Goal: Check status: Check status

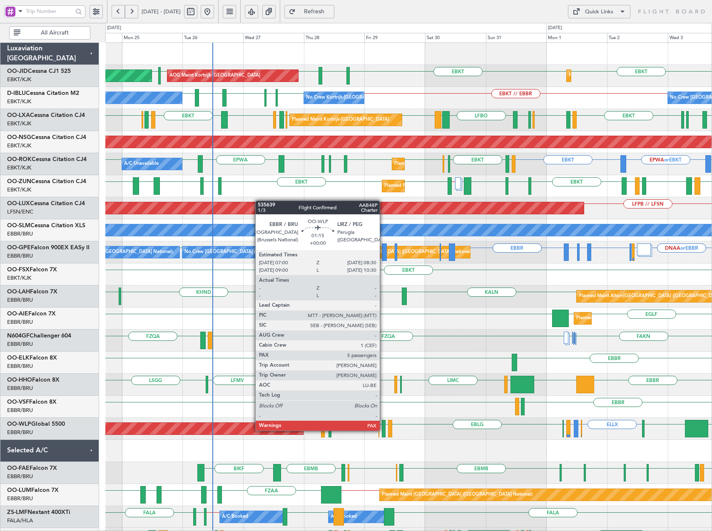
click at [384, 431] on div at bounding box center [384, 428] width 4 height 17
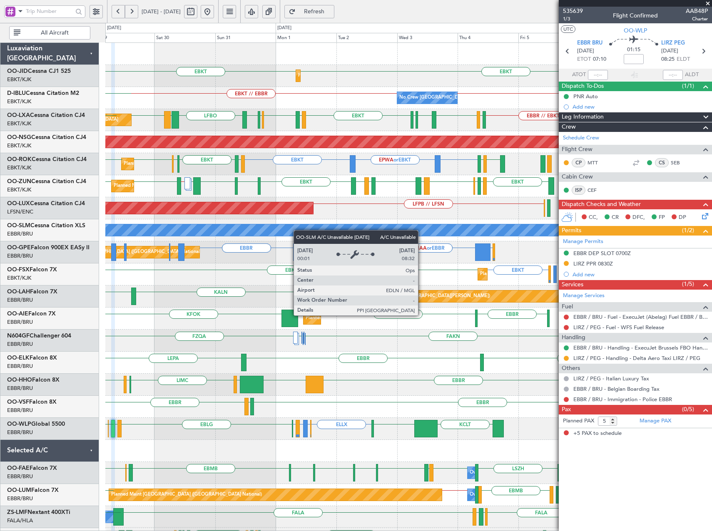
click at [295, 231] on div "Planned Maint Kortrijk-[GEOGRAPHIC_DATA] EBKT EBKT [GEOGRAPHIC_DATA] EBKT AOG M…" at bounding box center [408, 329] width 606 height 573
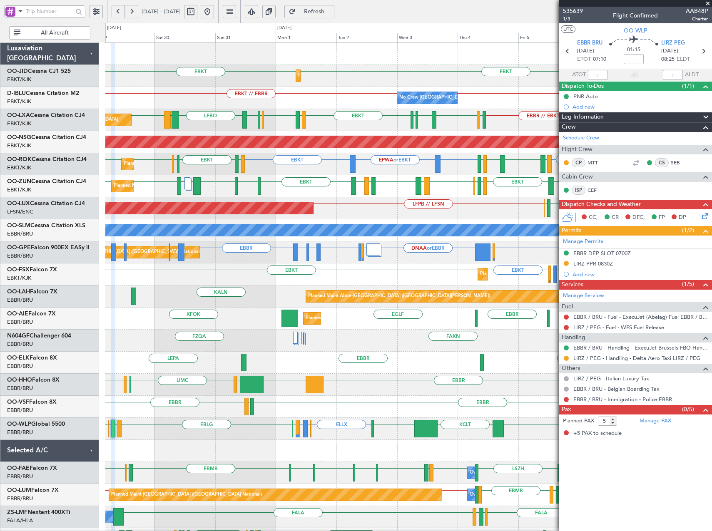
click at [193, 206] on div "Planned Maint Kortrijk-[GEOGRAPHIC_DATA] EBKT EBKT AOG Maint [GEOGRAPHIC_DATA]-…" at bounding box center [408, 329] width 606 height 573
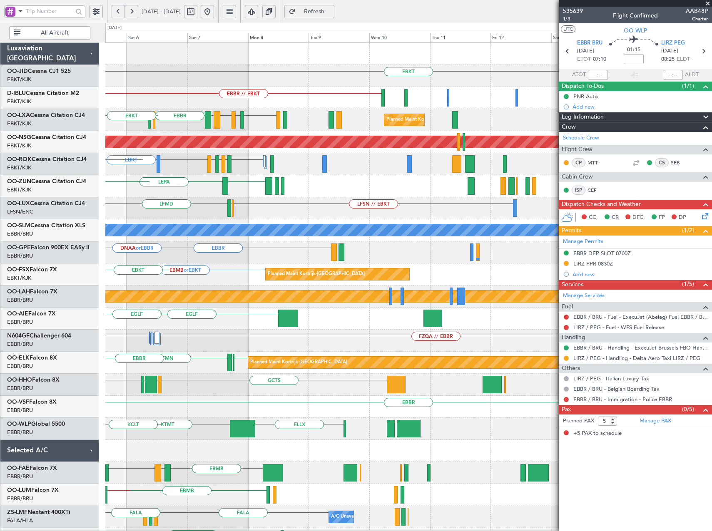
click at [227, 196] on div "LEPA EBKT EBKT LIML EBLG EBKT LIRA EBKT" at bounding box center [408, 186] width 606 height 22
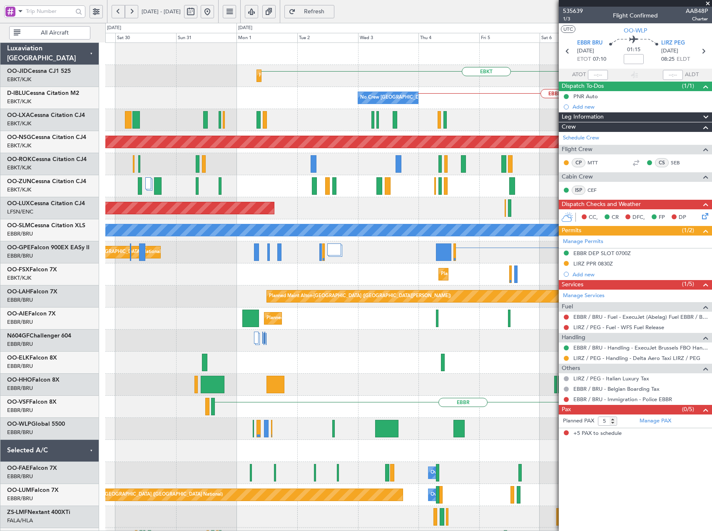
click at [711, 182] on html "[DATE] - [DATE] Refresh Quick Links All Aircraft EBKT Planned Maint [GEOGRAPHIC…" at bounding box center [356, 265] width 712 height 531
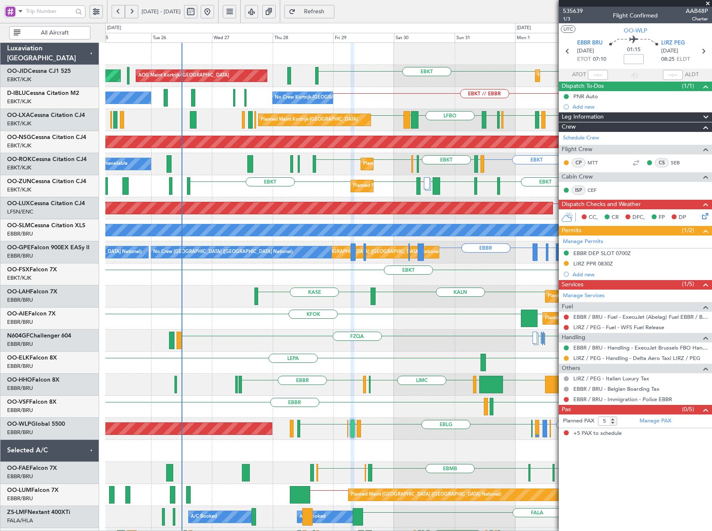
click at [485, 183] on div "Planned Maint Kortrijk-[GEOGRAPHIC_DATA] EBKT EBKT AOG Maint [GEOGRAPHIC_DATA]-…" at bounding box center [408, 329] width 606 height 573
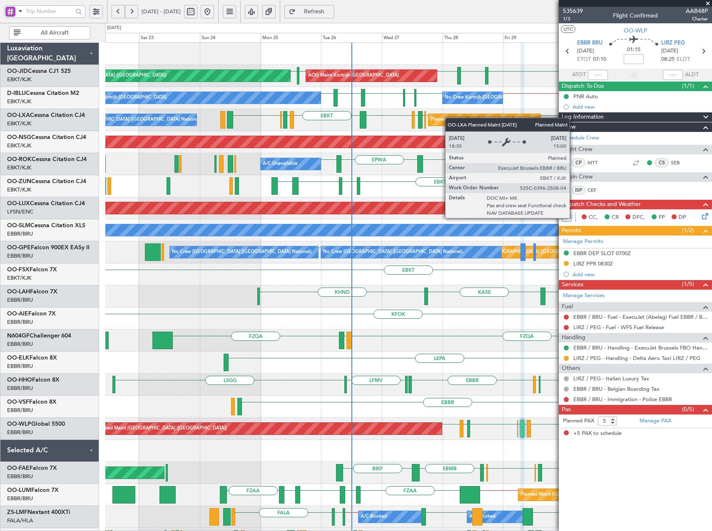
click at [512, 126] on div "EBKT [GEOGRAPHIC_DATA] EBKT EBKT LFPB EBKT AOG Maint [GEOGRAPHIC_DATA]-[GEOGRAP…" at bounding box center [408, 329] width 606 height 573
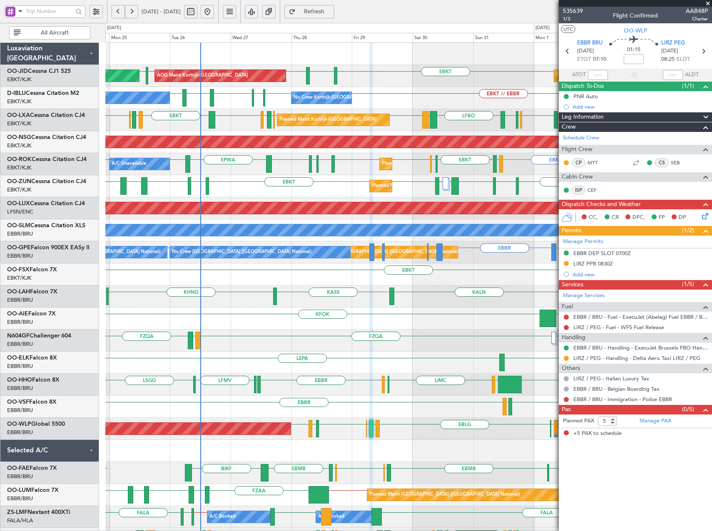
click at [351, 198] on div "EGNT EBKT EBKT LFPB EBKT AOG Maint [GEOGRAPHIC_DATA]-[GEOGRAPHIC_DATA] Planned …" at bounding box center [408, 329] width 606 height 573
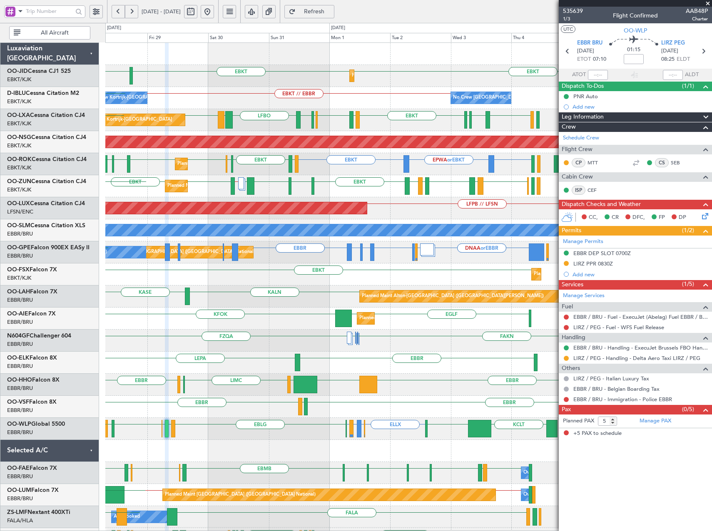
click at [277, 133] on div "Planned Maint Kortrijk-[GEOGRAPHIC_DATA] EBKT [GEOGRAPHIC_DATA] EBKT EBKT AOG M…" at bounding box center [408, 329] width 606 height 573
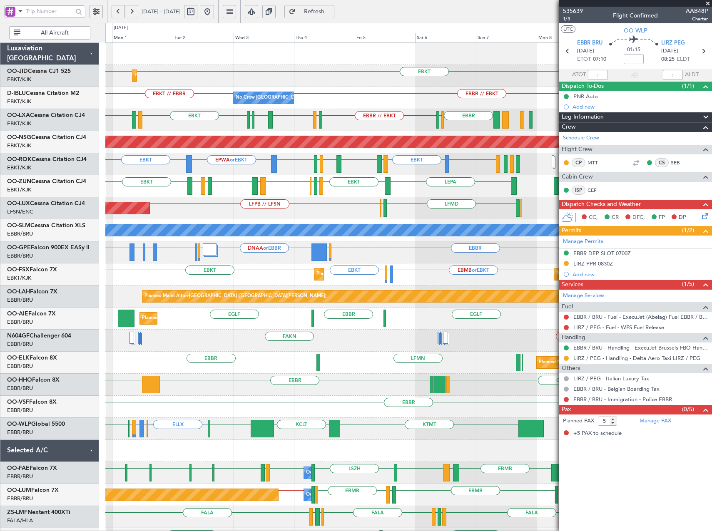
click at [185, 119] on div "EBKT LFTH [GEOGRAPHIC_DATA] [GEOGRAPHIC_DATA] LSZB EBBR // EBKT [GEOGRAPHIC_DAT…" at bounding box center [408, 120] width 606 height 22
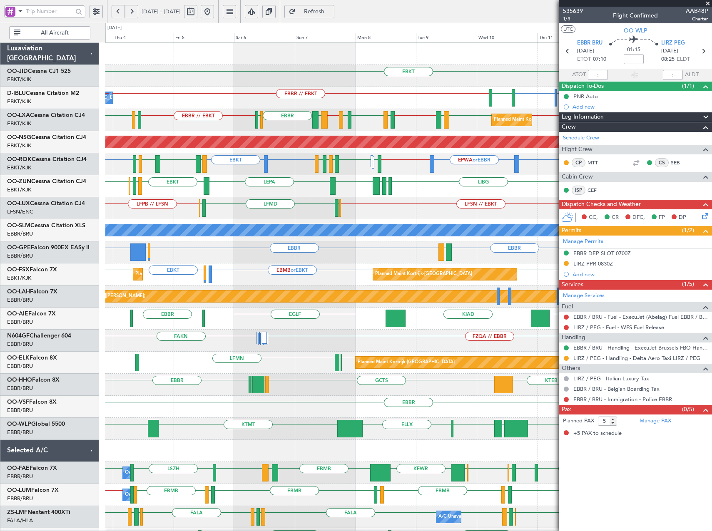
click at [183, 131] on div "Planned Maint Kortrijk-[GEOGRAPHIC_DATA] EBKT // EBBR EBKT [PERSON_NAME] EBBR /…" at bounding box center [408, 120] width 606 height 22
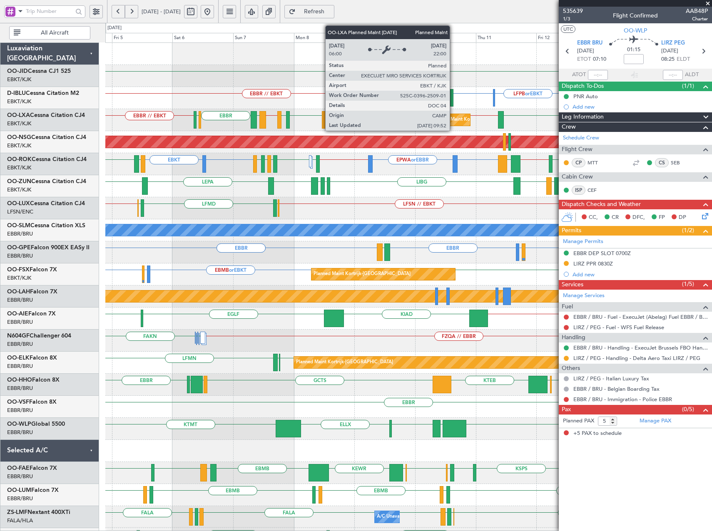
click at [453, 119] on div "Planned Maint Kortrijk-[GEOGRAPHIC_DATA]" at bounding box center [480, 120] width 97 height 12
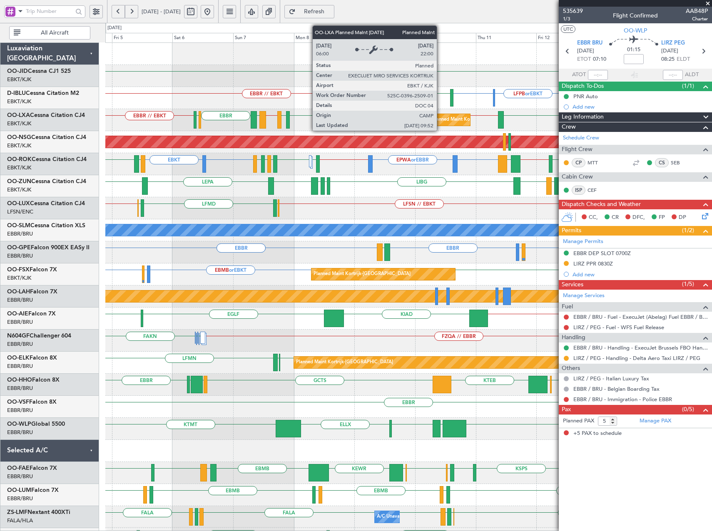
click at [440, 121] on div "Planned Maint Kortrijk-[GEOGRAPHIC_DATA]" at bounding box center [480, 120] width 97 height 12
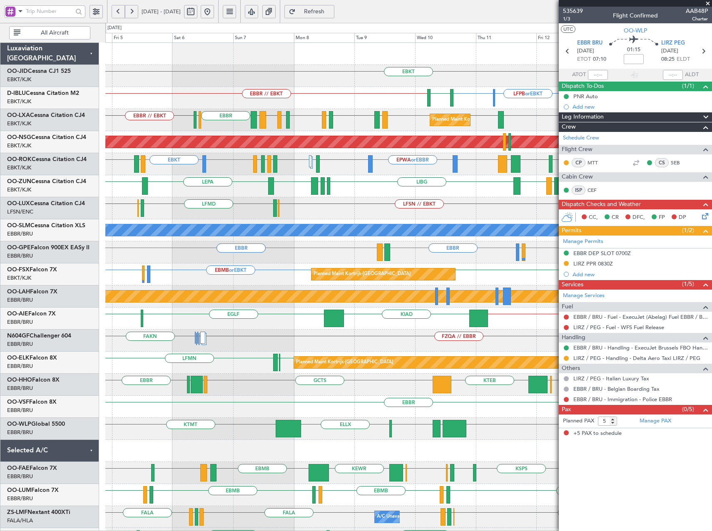
click at [331, 9] on span "Refresh" at bounding box center [314, 12] width 34 height 6
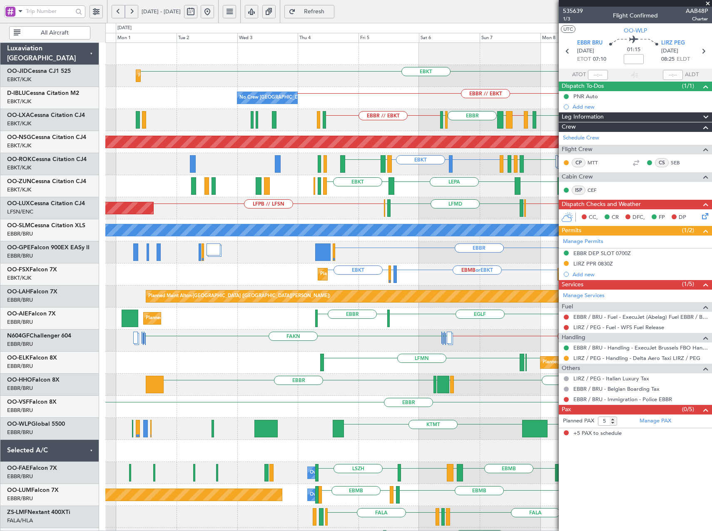
click at [33, 374] on div "EBKT Planned Maint [GEOGRAPHIC_DATA]-[GEOGRAPHIC_DATA] EBKT [GEOGRAPHIC_DATA] E…" at bounding box center [356, 277] width 712 height 508
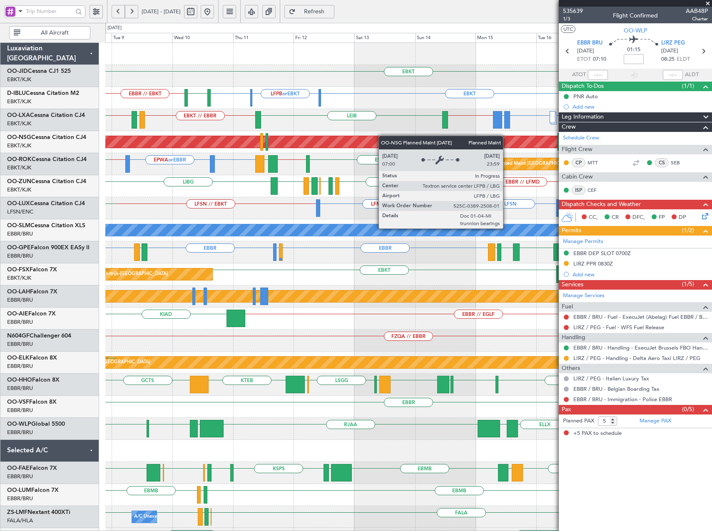
click at [309, 144] on div "EBKT LFPB or EBKT EBKT EBKT [GEOGRAPHIC_DATA] EBBR // EBKT EBKT or EBBR LGAV or…" at bounding box center [408, 318] width 606 height 551
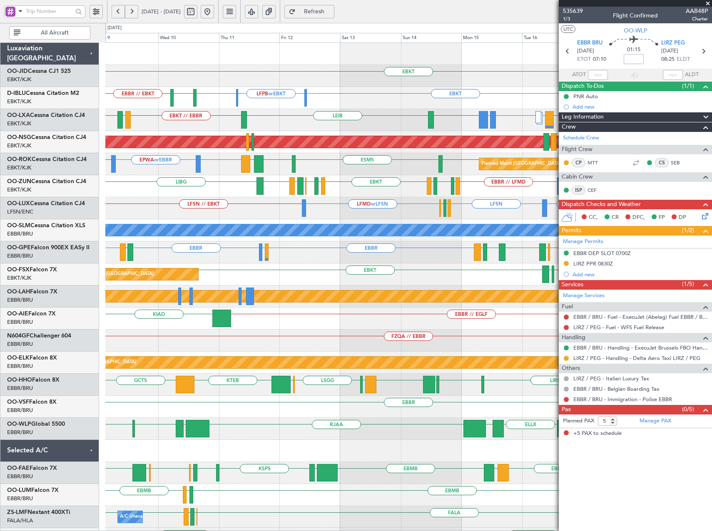
click at [709, 1] on span at bounding box center [707, 3] width 8 height 7
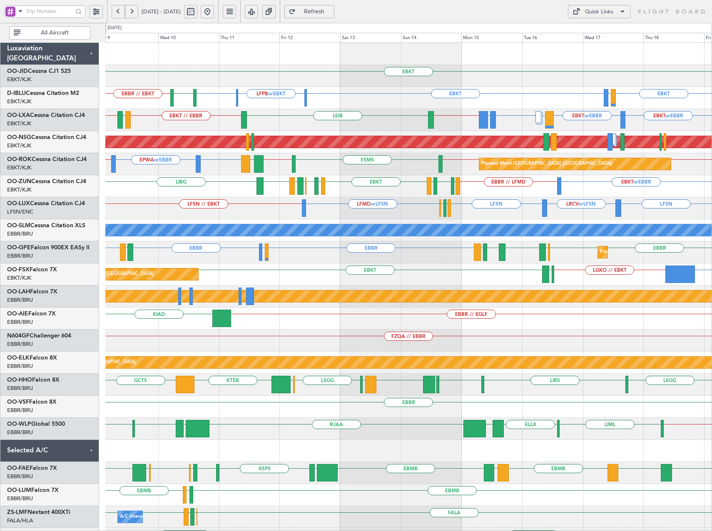
type input "0"
click at [598, 9] on div "Quick Links" at bounding box center [599, 12] width 28 height 8
click at [597, 30] on button "Trip Builder" at bounding box center [599, 32] width 62 height 20
click at [609, 12] on div "Quick Links" at bounding box center [599, 12] width 28 height 8
click at [601, 24] on button "Trip Builder" at bounding box center [599, 32] width 62 height 20
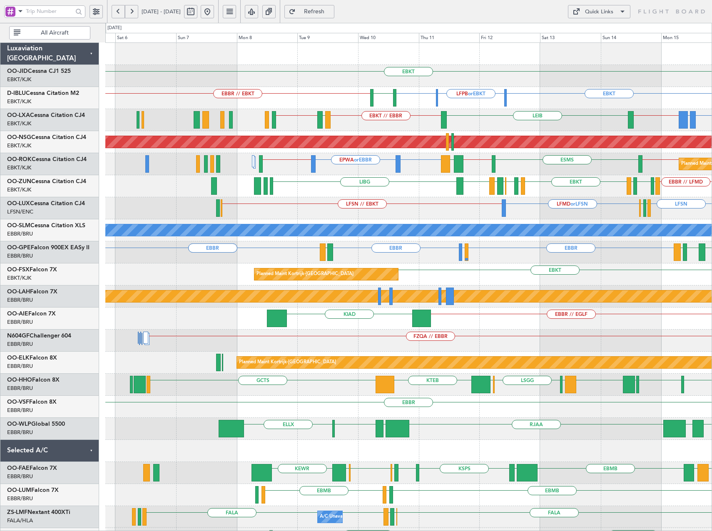
click at [565, 201] on div "EBKT EBKT LFPB or EBKT EBKT [GEOGRAPHIC_DATA] EBBR // EBKT LIRQ or EBKT EBKT No…" at bounding box center [408, 329] width 606 height 573
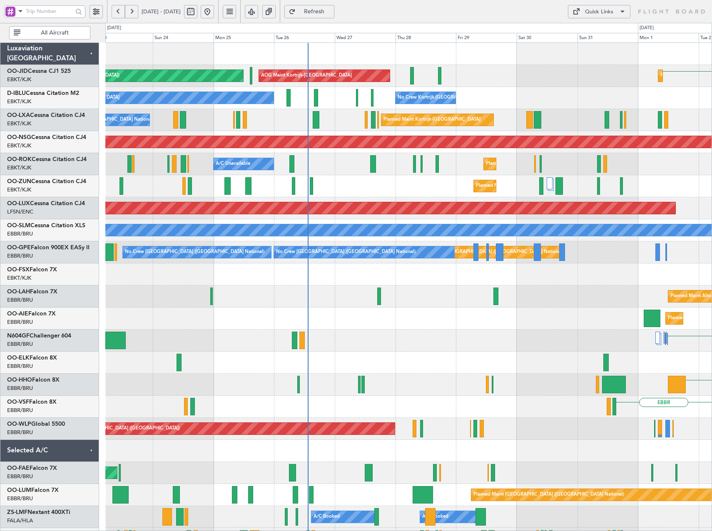
click at [711, 281] on html "[DATE] - [DATE] Refresh Quick Links All Aircraft EBKT Planned Maint [GEOGRAPHIC…" at bounding box center [356, 265] width 712 height 531
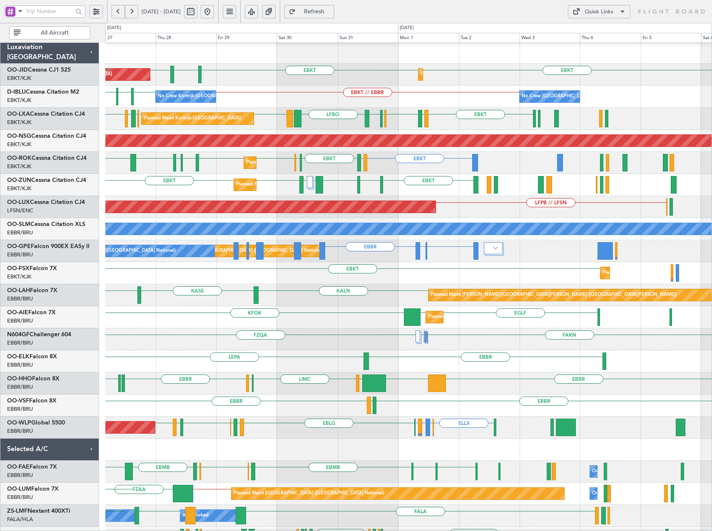
click at [420, 189] on div "EBKT EGGD EBKT LICA LFMD // EBKT EBKT EBKT Planned Maint [GEOGRAPHIC_DATA]-[GEO…" at bounding box center [408, 185] width 606 height 22
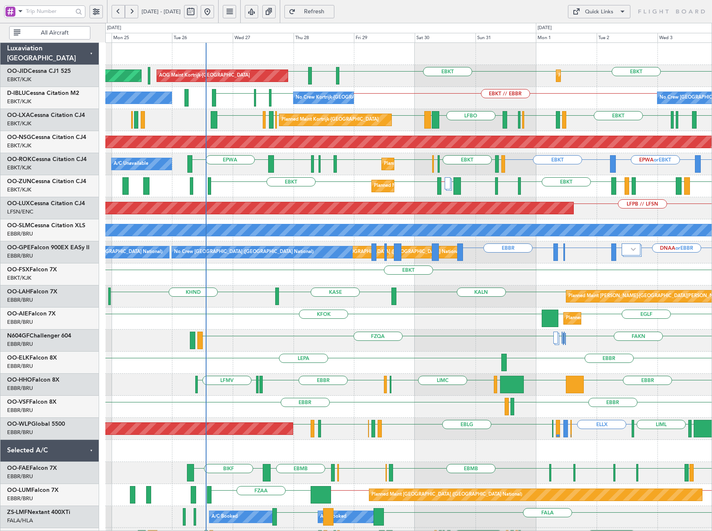
click at [332, 312] on div "Planned Maint Kortrijk-Wevelgem AOG Maint Kortrijk-Wevelgem EBKT EBKT EGNT EBKT…" at bounding box center [408, 329] width 606 height 573
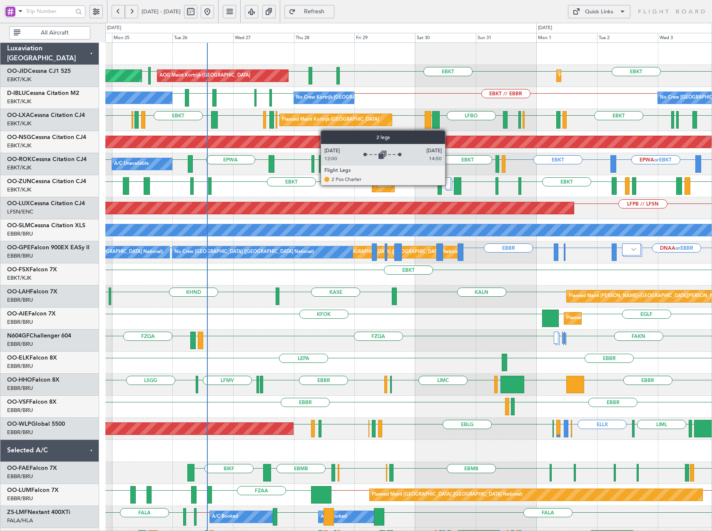
click at [449, 185] on div at bounding box center [448, 183] width 6 height 12
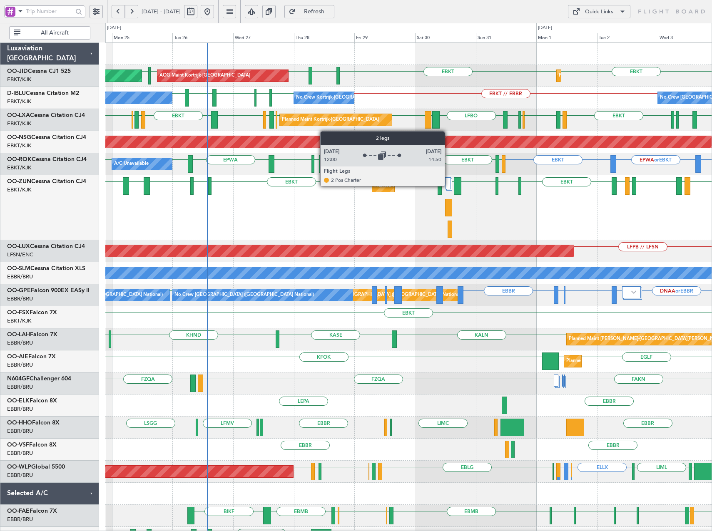
click at [448, 186] on div at bounding box center [448, 183] width 6 height 12
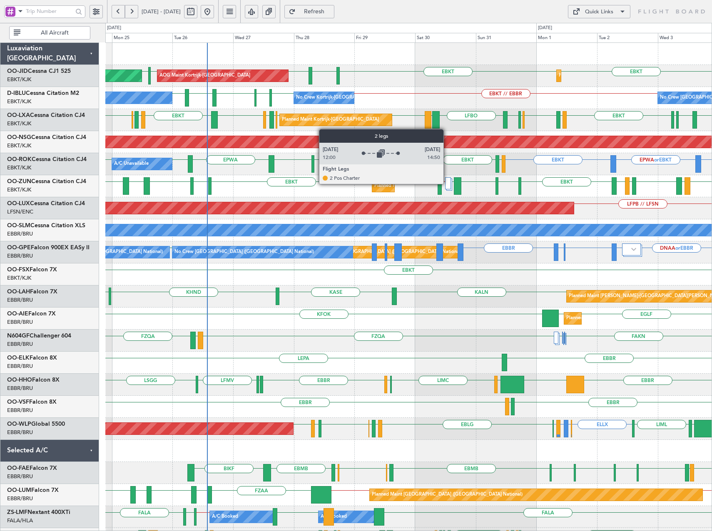
click at [447, 183] on div at bounding box center [448, 183] width 6 height 12
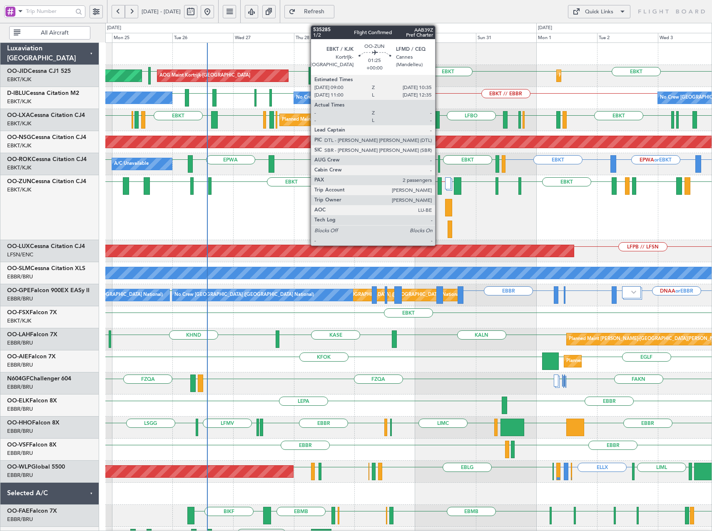
click at [439, 188] on div at bounding box center [439, 185] width 4 height 17
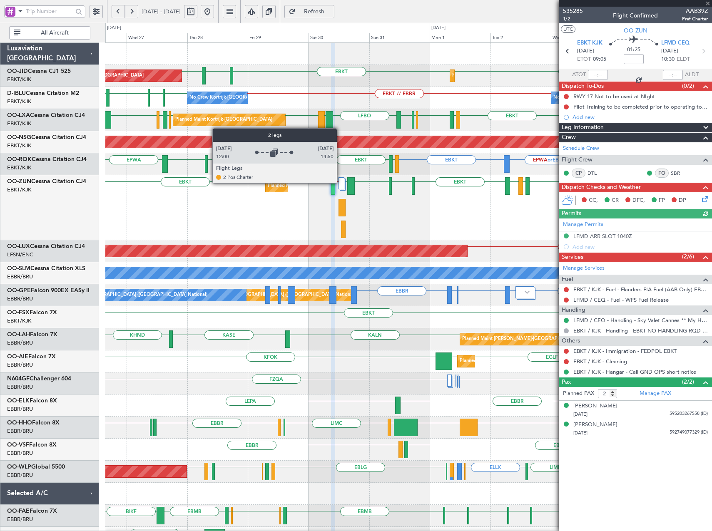
click at [341, 183] on div at bounding box center [341, 183] width 6 height 12
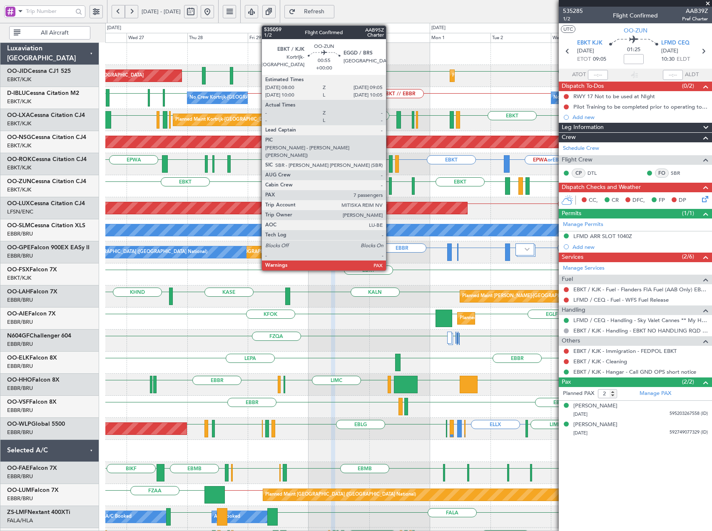
click at [389, 190] on div at bounding box center [390, 185] width 3 height 17
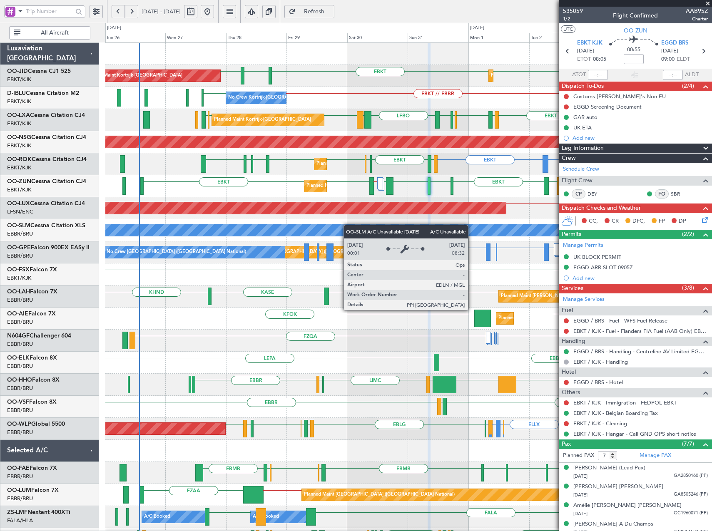
click at [350, 226] on div "Planned Maint Kortrijk-Wevelgem AOG Maint Kortrijk-Wevelgem EBKT EBKT EGNT EBKT…" at bounding box center [408, 329] width 606 height 573
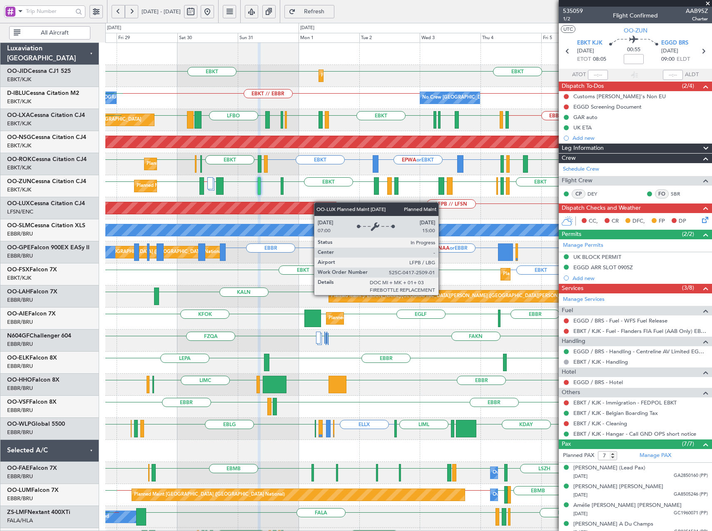
click at [305, 214] on div "Planned Maint Kortrijk-Wevelgem EBKT EBKT EBKT EGNT AOG Maint Kortrijk-Wevelgem…" at bounding box center [408, 329] width 606 height 573
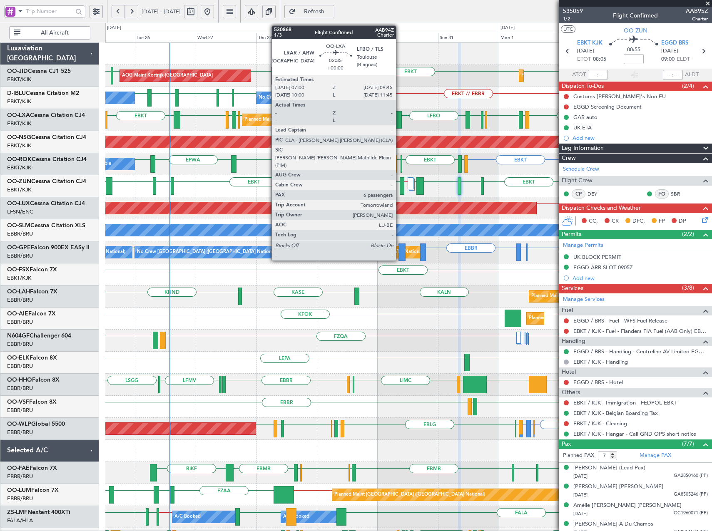
click at [397, 122] on div at bounding box center [397, 119] width 7 height 17
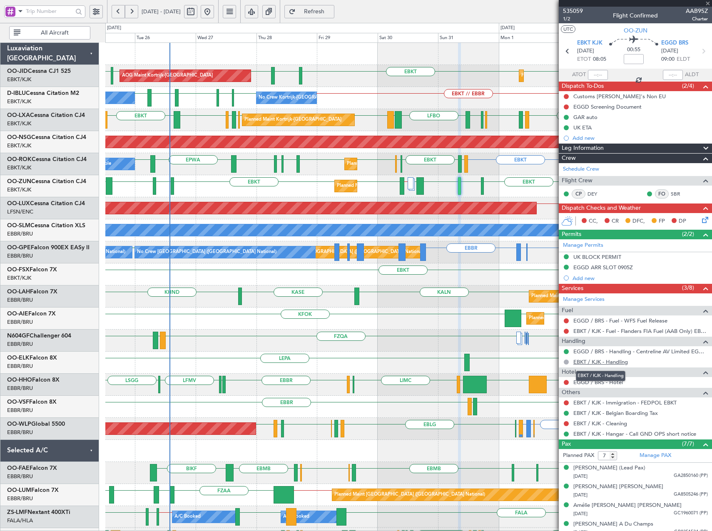
type input "6"
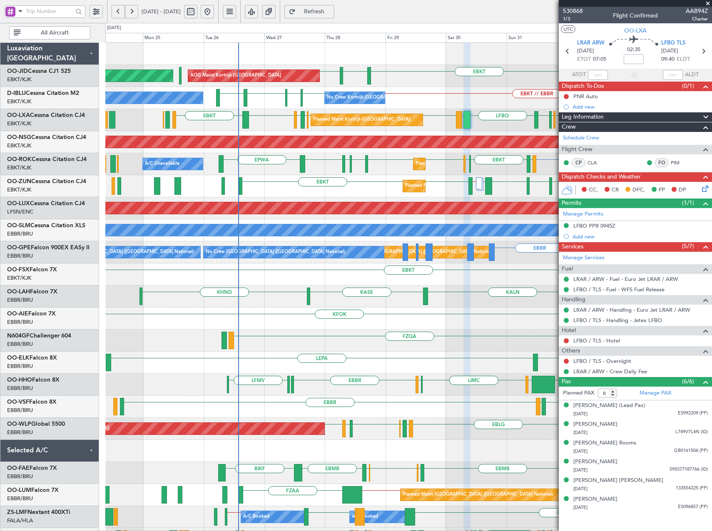
click at [355, 379] on div "Planned Maint Kortrijk-Wevelgem AOG Maint Kortrijk-Wevelgem EBKT EBKT EGNT EBKT…" at bounding box center [408, 329] width 606 height 573
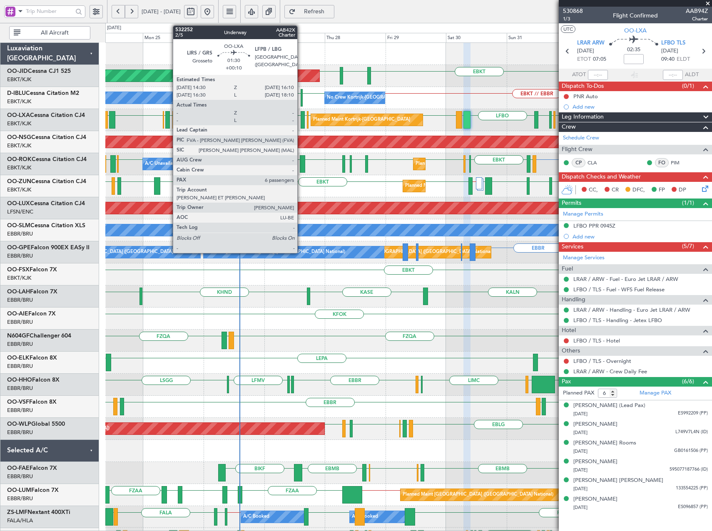
click at [301, 121] on div at bounding box center [302, 119] width 5 height 17
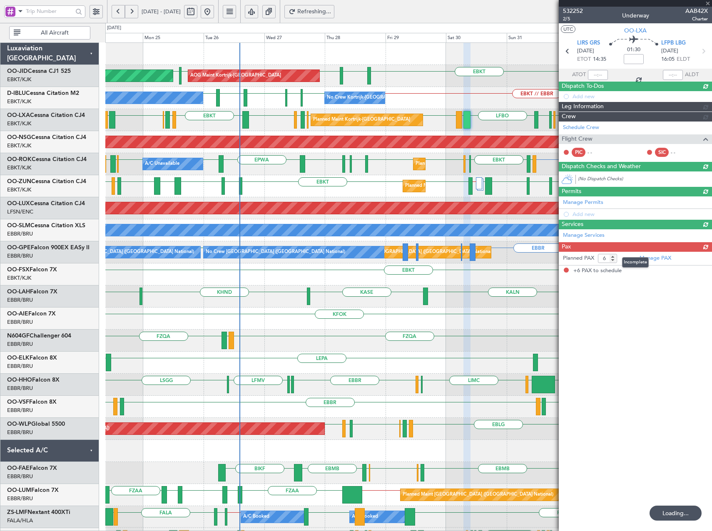
type input "+00:10"
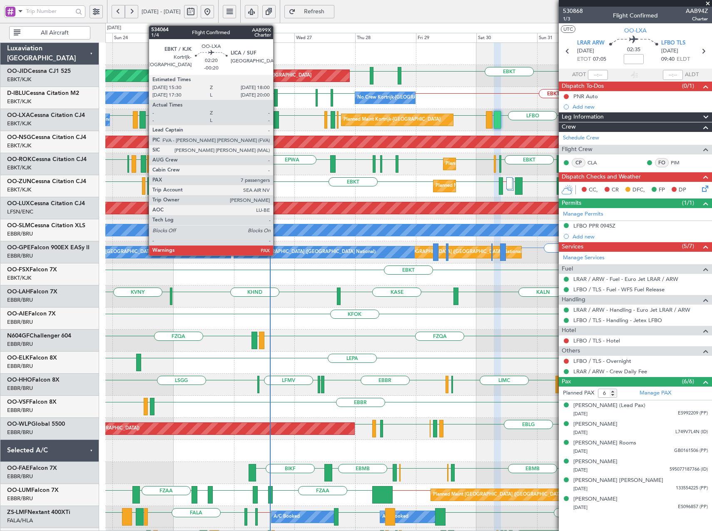
click at [277, 124] on div at bounding box center [276, 119] width 7 height 17
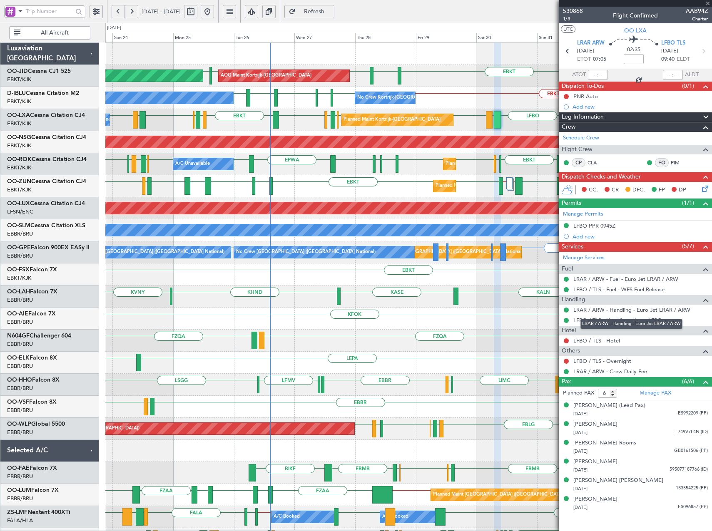
type input "-00:20"
type input "7"
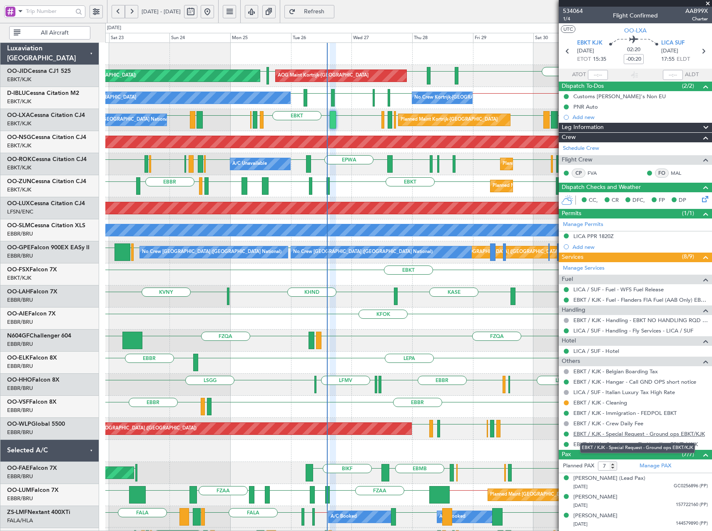
click at [605, 434] on link "EBKT / KJK - Special Request - Ground ops EBKT/KJK" at bounding box center [638, 433] width 131 height 7
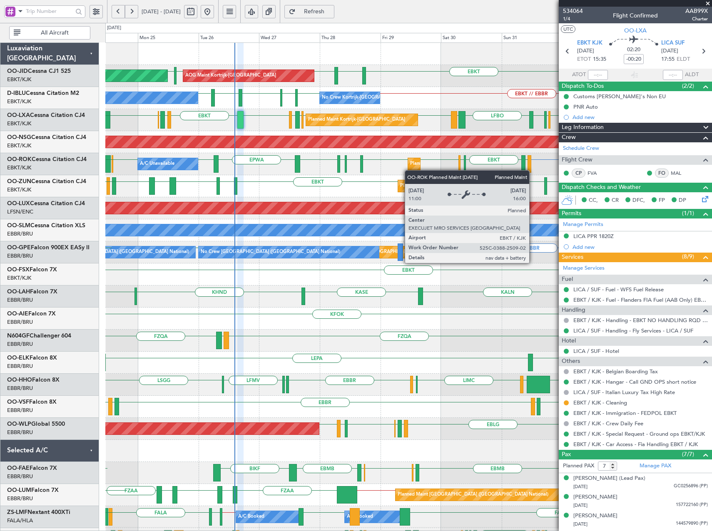
click at [409, 170] on div "Planned Maint Kortrijk-[GEOGRAPHIC_DATA]" at bounding box center [413, 164] width 13 height 13
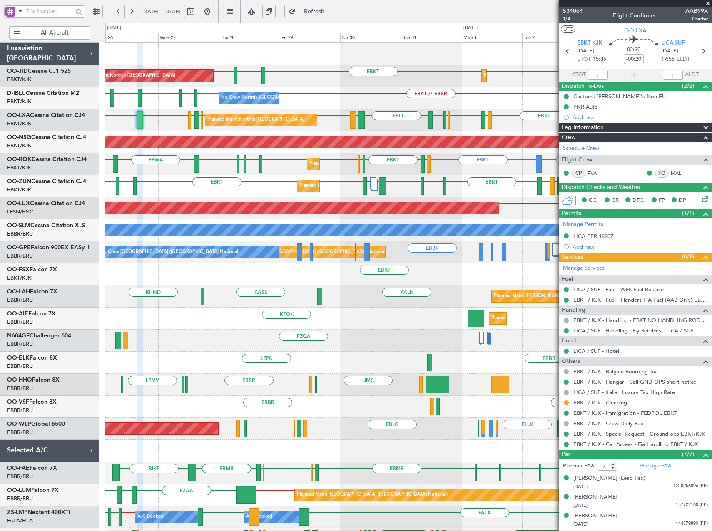
click at [326, 183] on div "Planned Maint Kortrijk-Wevelgem LIRA EBKT LFMD LEBB EBKT EGGD EBKT LICA LFMD //…" at bounding box center [408, 186] width 606 height 22
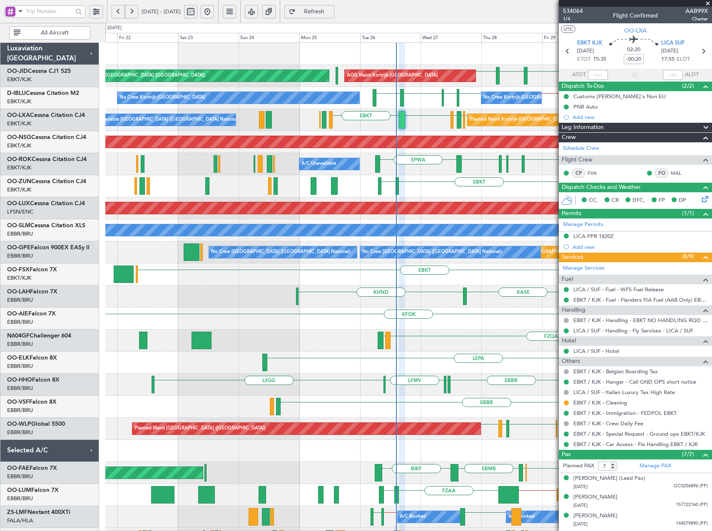
click at [451, 357] on div "AOG Maint Kortrijk-Wevelgem EBKT EGNT EBKT Planned Maint Paris (Le Bourget) Pla…" at bounding box center [408, 329] width 606 height 573
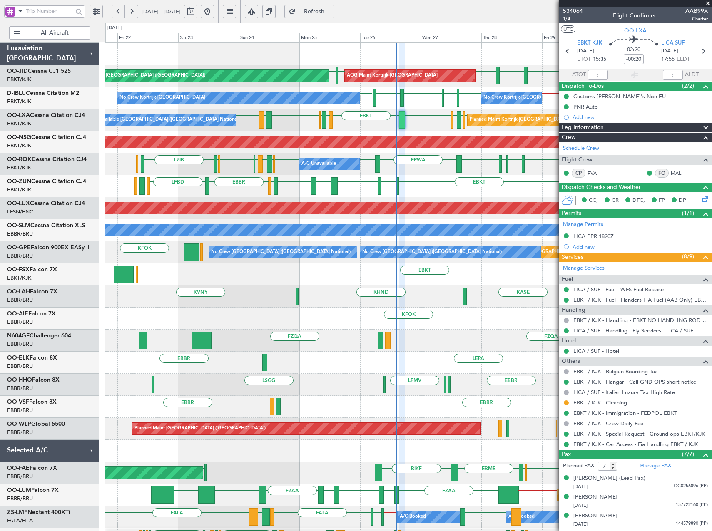
click at [273, 184] on div "Planned Maint Kortrijk-Wevelgem EBKT EGGD EBKT LICA LFMD // EBKT EBKT EBKT LFBD…" at bounding box center [408, 186] width 606 height 22
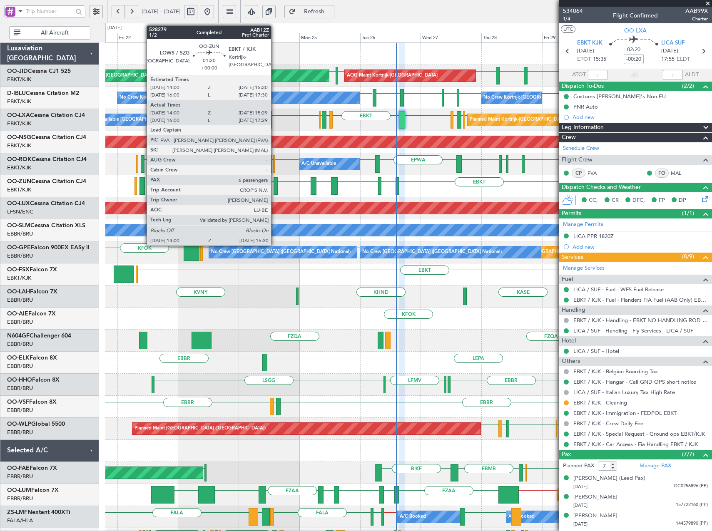
click at [275, 184] on div at bounding box center [275, 185] width 4 height 17
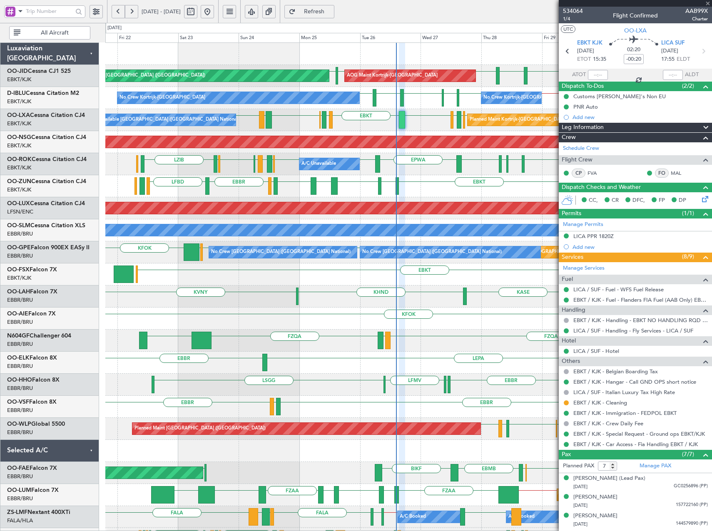
type input "14:05"
type input "15:24"
type input "6"
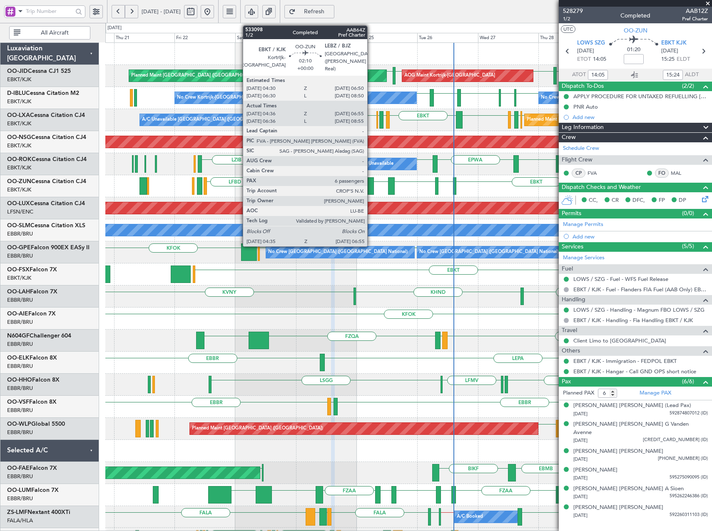
click at [371, 184] on div at bounding box center [370, 185] width 6 height 17
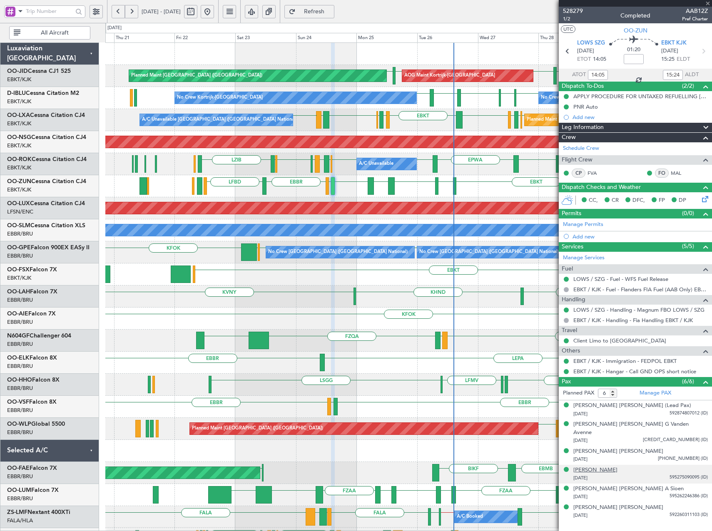
type input "04:41"
type input "06:50"
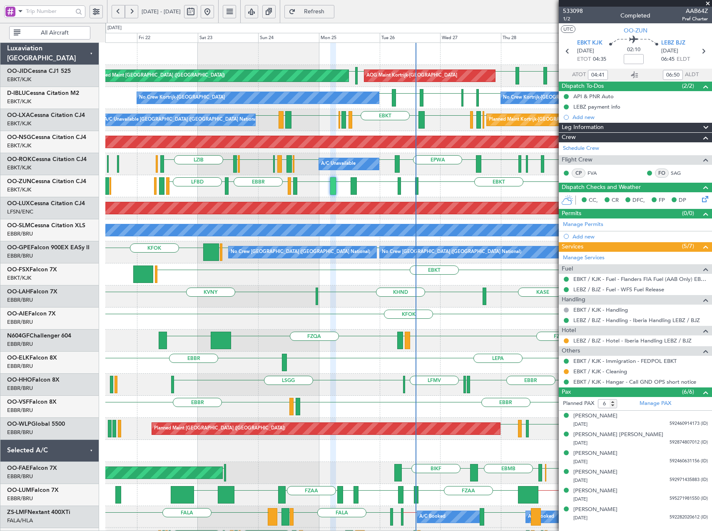
drag, startPoint x: 707, startPoint y: 4, endPoint x: 688, endPoint y: 28, distance: 30.5
click at [707, 4] on span at bounding box center [707, 3] width 8 height 7
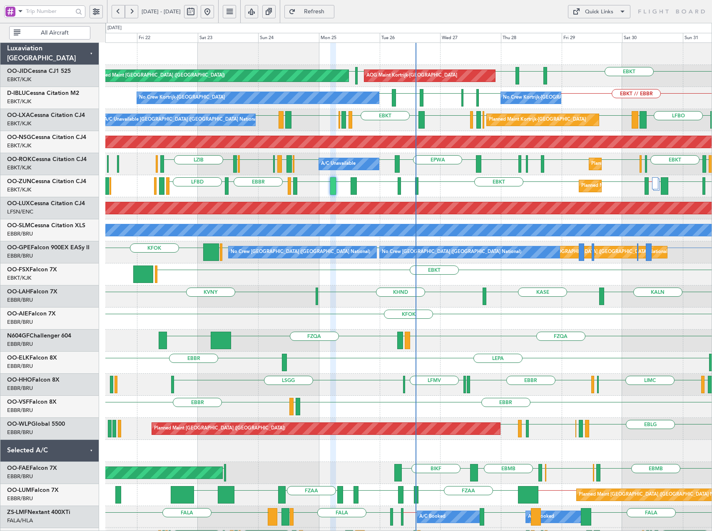
type input "0"
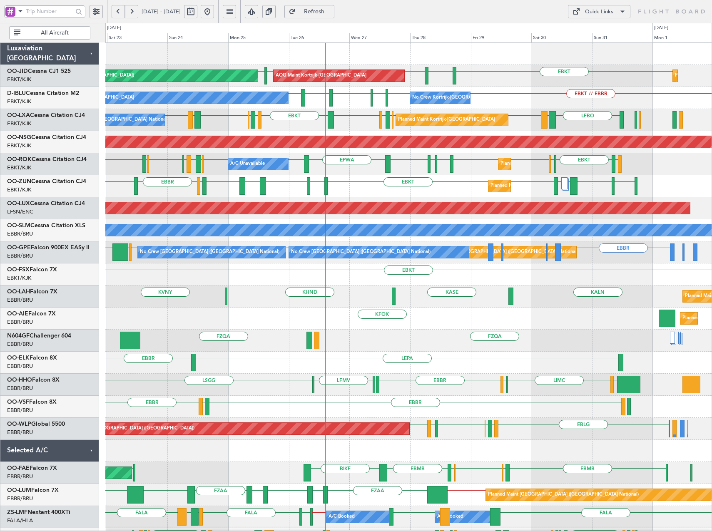
click at [392, 200] on div "EBKT EGNT EBKT EBKT LFPB Planned Maint Paris (Le Bourget) AOG Maint Kortrijk-We…" at bounding box center [408, 318] width 606 height 551
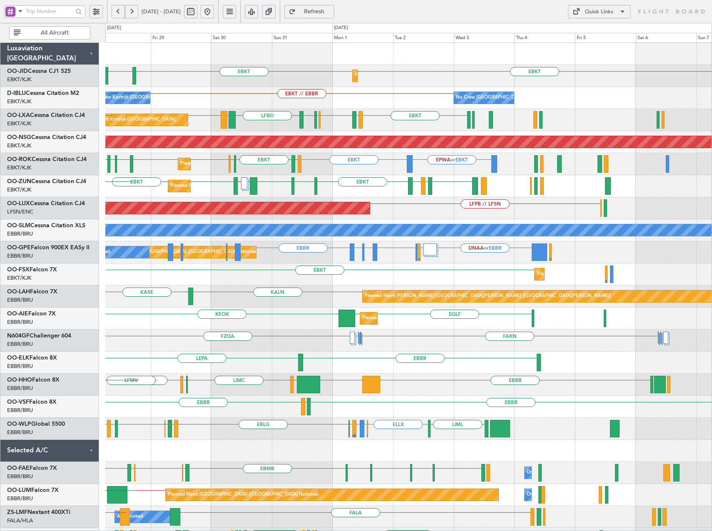
click at [304, 127] on div "EBKT EBKT EGNT Planned Maint Kortrijk-Wevelgem EBKT AOG Maint Kortrijk-Wevelgem…" at bounding box center [408, 329] width 606 height 573
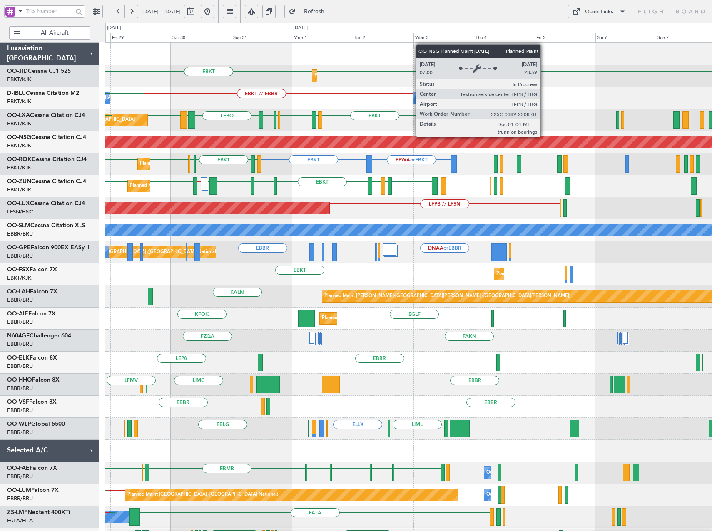
click at [231, 198] on div "EBKT EBKT Planned Maint Kortrijk-Wevelgem EGNT EBKT AOG Maint Kortrijk-Wevelgem…" at bounding box center [408, 329] width 606 height 573
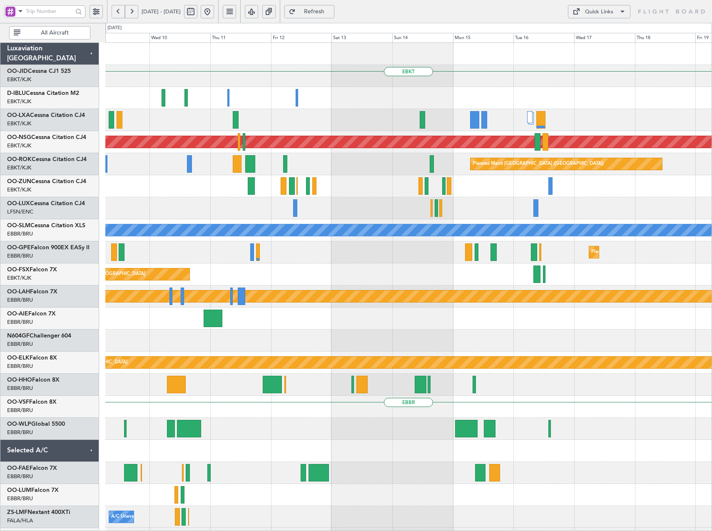
click at [188, 221] on div "EBKT Planned Maint Paris (Le Bourget) Planned Maint Paris (Le Bourget) A/C Unav…" at bounding box center [408, 329] width 606 height 573
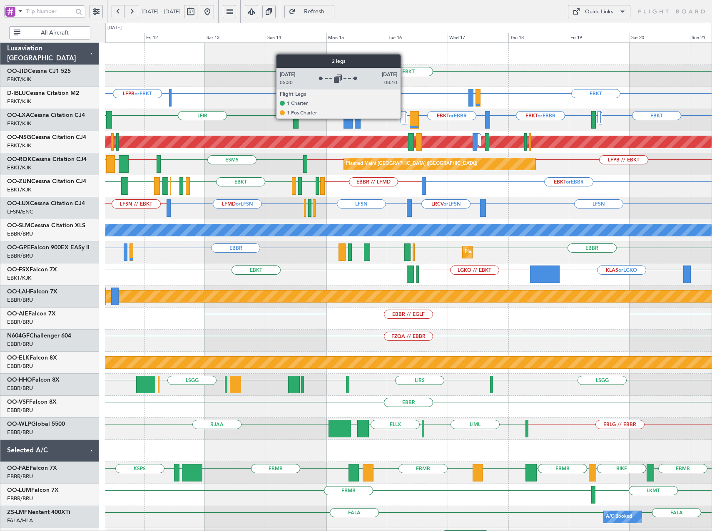
click at [404, 118] on div at bounding box center [403, 117] width 6 height 12
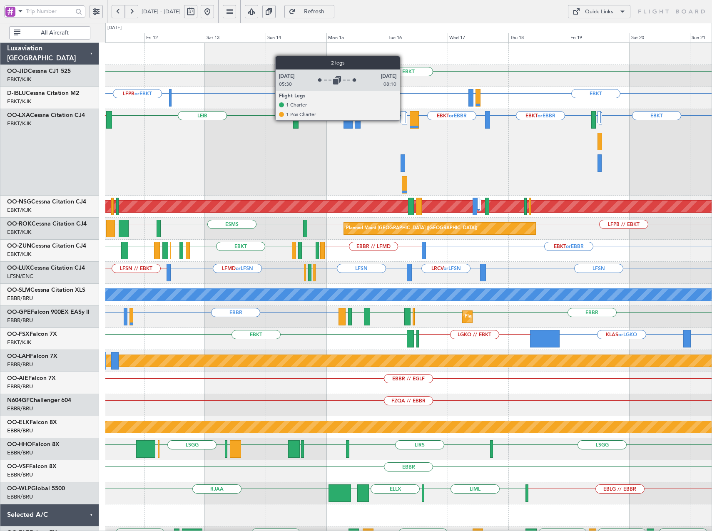
click at [403, 120] on div at bounding box center [403, 117] width 6 height 12
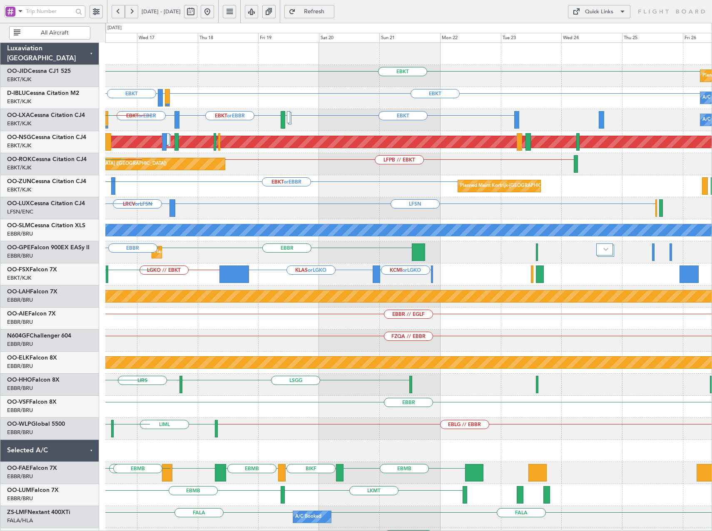
click at [302, 192] on div "EBKT null Kortrijk-Wevelgem Planned Maint Kortrijk-Wevelgem EBKT EBKT LIRQ or E…" at bounding box center [408, 318] width 606 height 551
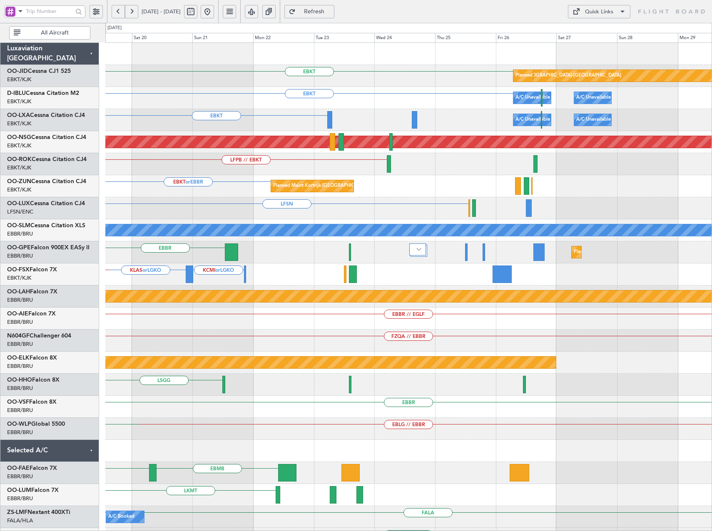
click at [332, 188] on div "EBKT or EBBR Planned Maint Kortrijk-Wevelgem" at bounding box center [408, 186] width 606 height 22
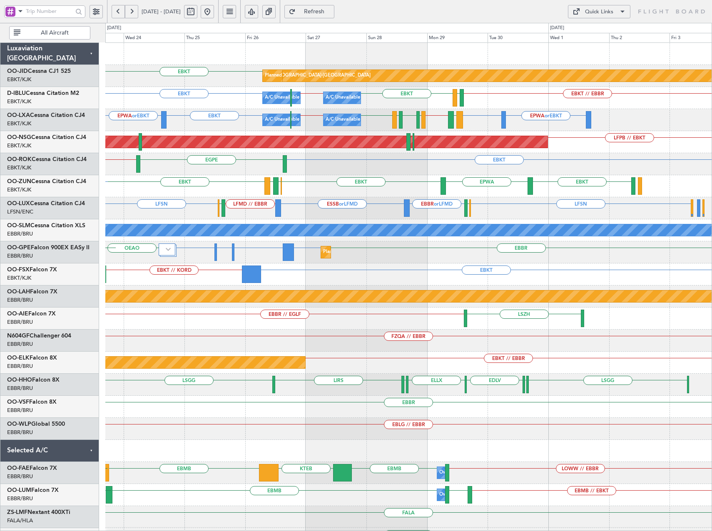
click at [475, 223] on div "EBKT null Kortrijk-Wevelgem Planned Maint Kortrijk-Wevelgem EBKT EBKT // EBBR E…" at bounding box center [408, 296] width 606 height 507
click at [50, 159] on link "OO-ROK Cessna Citation CJ4" at bounding box center [46, 159] width 79 height 6
drag, startPoint x: 336, startPoint y: 13, endPoint x: 350, endPoint y: 28, distance: 20.6
click at [331, 13] on span "Refresh" at bounding box center [314, 12] width 34 height 6
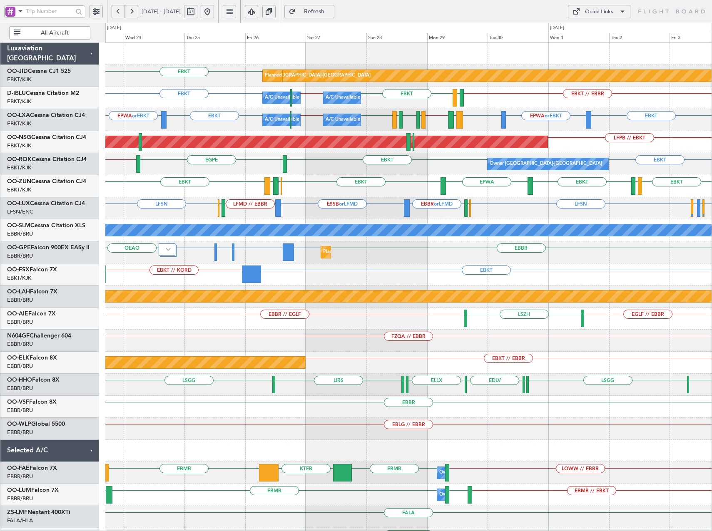
click at [134, 10] on button at bounding box center [131, 11] width 13 height 13
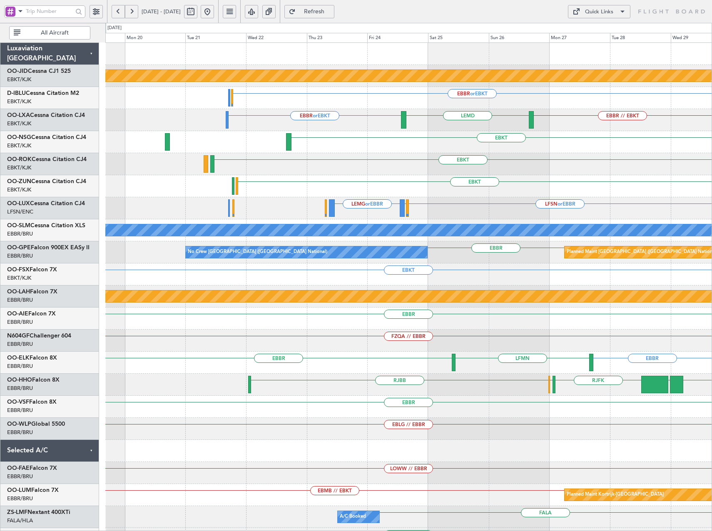
click at [491, 208] on div "null Kortrijk-Wevelgem EBBR or EBKT EBBR or EBKT EBBR // EBKT LEMD EBKT EBKT EB…" at bounding box center [408, 318] width 606 height 551
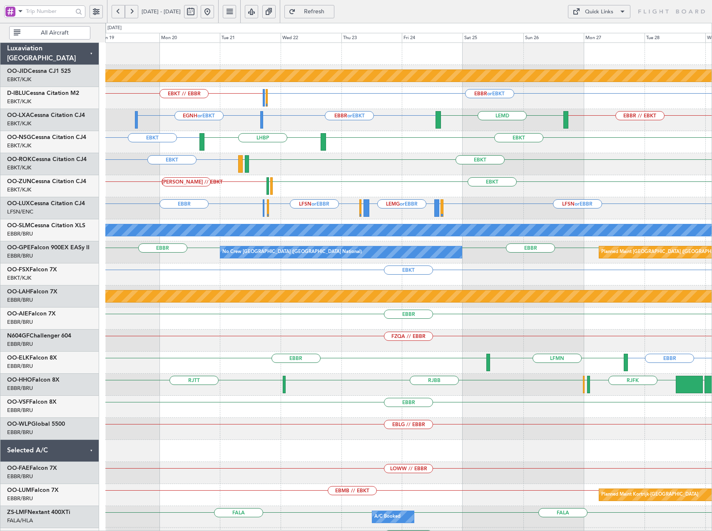
click at [288, 134] on div "null Kortrijk-Wevelgem EBKT // EBBR EBBR or EBKT LFPB or EBKT EBBR or EBKT EGNH…" at bounding box center [408, 296] width 606 height 507
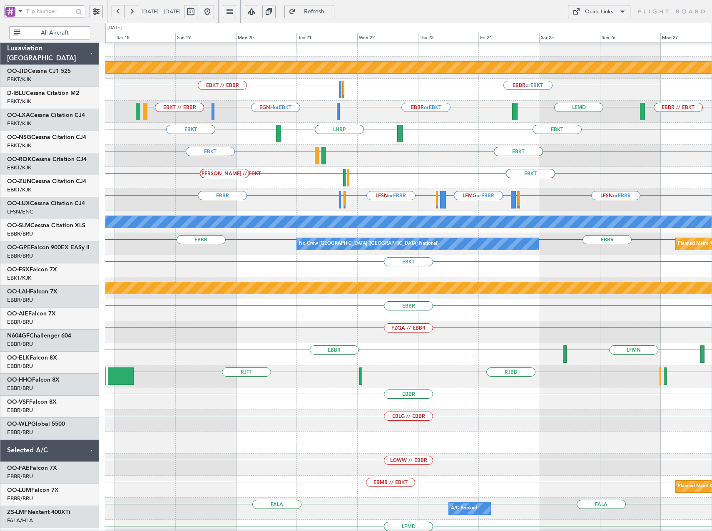
scroll to position [19, 0]
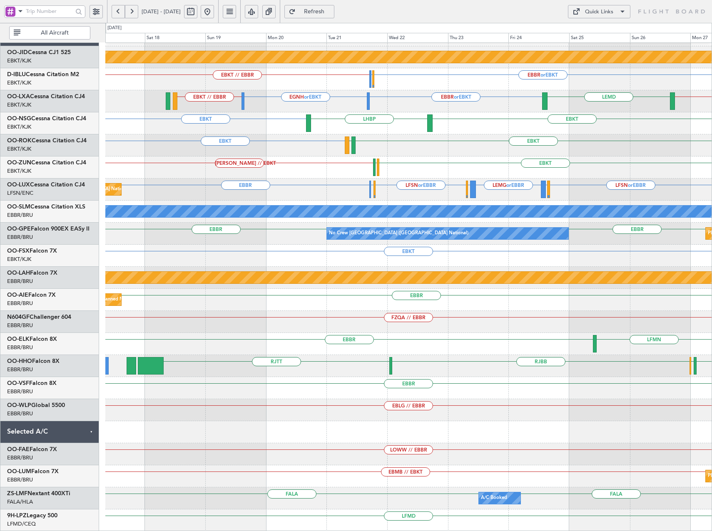
click at [339, 147] on div "null Kortrijk-Wevelgem EBKT // EBBR EBBR or EBKT LFPB or EBKT EBBR or EBKT EGNH…" at bounding box center [408, 277] width 606 height 507
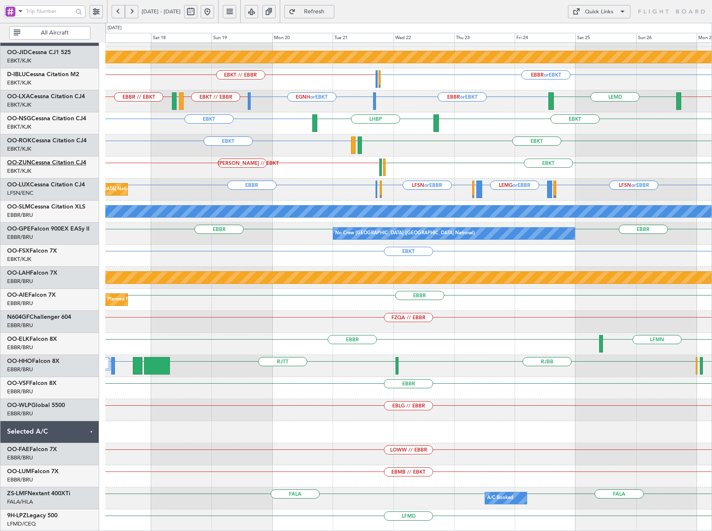
click at [44, 164] on link "OO-ZUN Cessna Citation CJ4" at bounding box center [46, 163] width 79 height 6
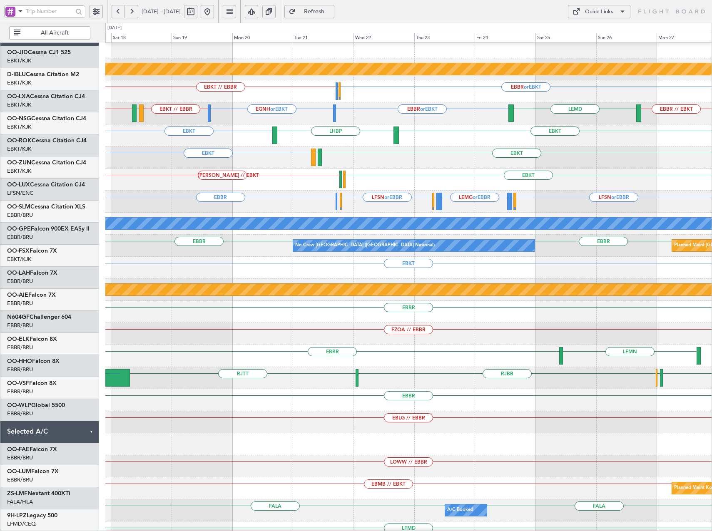
scroll to position [0, 0]
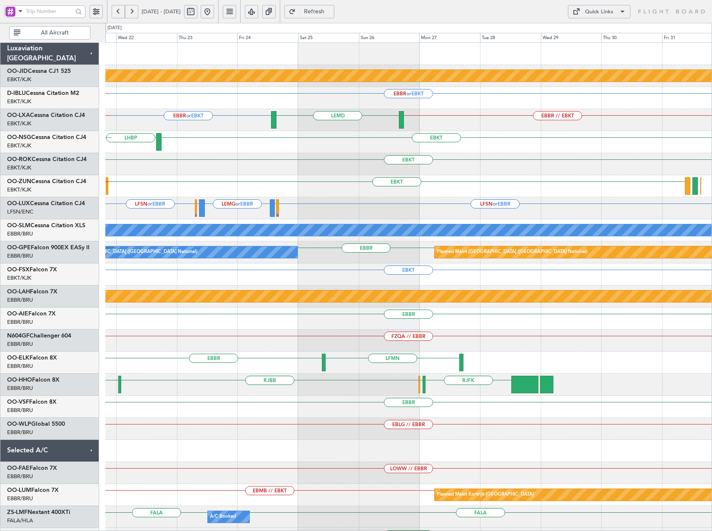
click at [181, 165] on div "EBKT LEGE EBKT" at bounding box center [408, 164] width 606 height 22
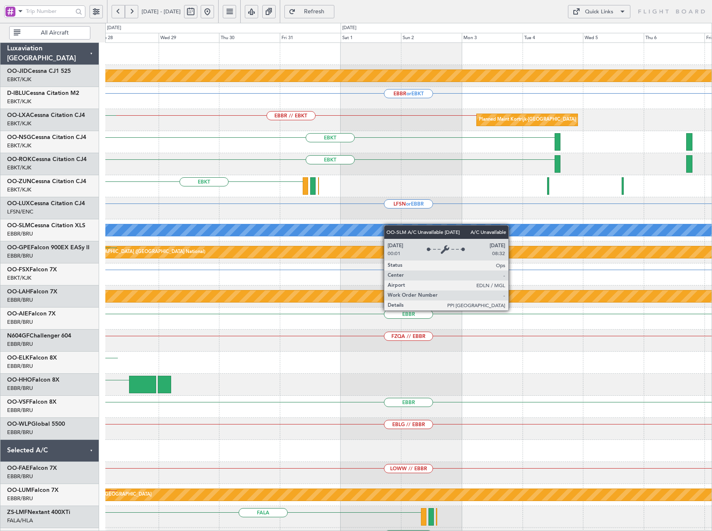
click at [281, 231] on div "null Kortrijk-Wevelgem EBBR or EBKT EBBR // EBKT Planned Maint Kortrijk-Wevelge…" at bounding box center [408, 296] width 606 height 507
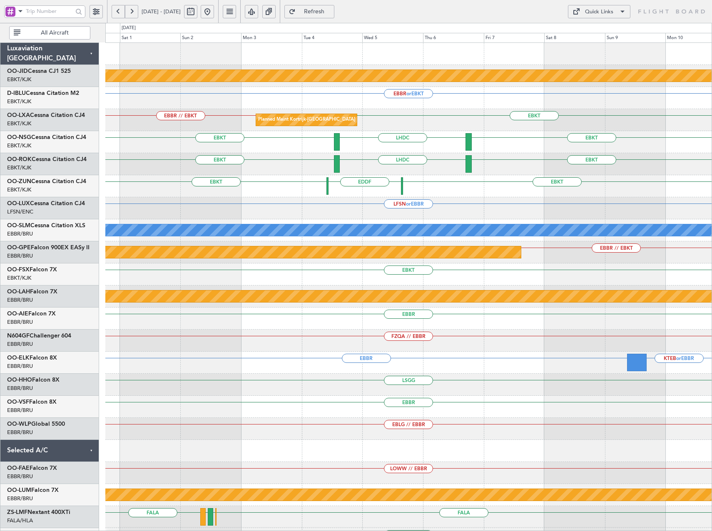
click at [214, 10] on button at bounding box center [207, 11] width 13 height 13
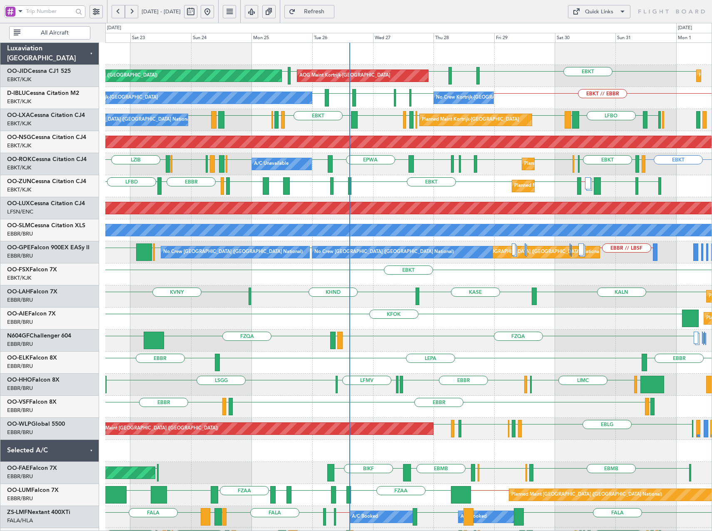
click at [506, 67] on div "EGNT EBKT EBKT LFPB EBKT Planned Maint Paris (Le Bourget) AOG Maint Kortrijk-We…" at bounding box center [408, 318] width 606 height 551
